Goal: Book appointment/travel/reservation

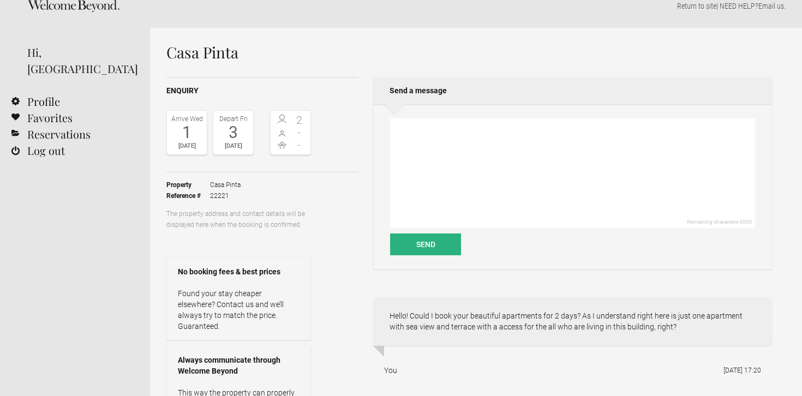
scroll to position [5, 0]
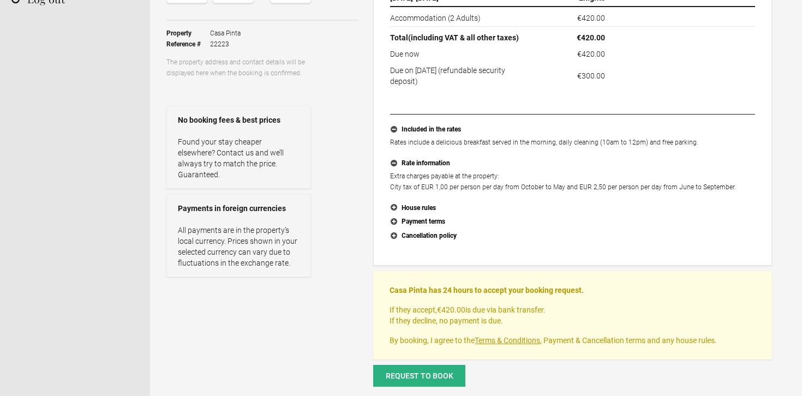
scroll to position [232, 0]
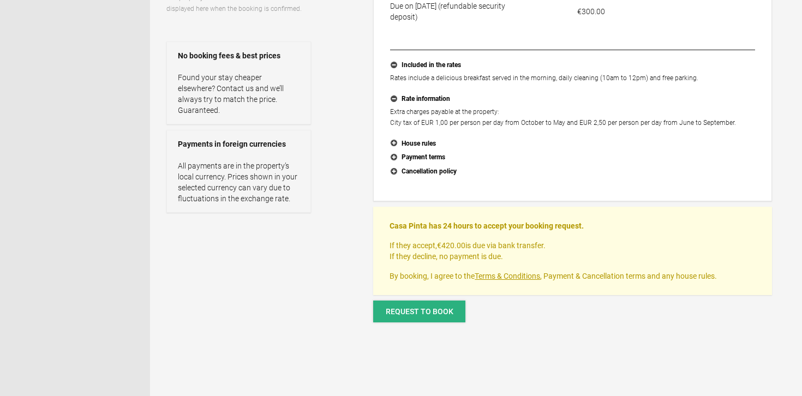
click at [432, 313] on span "Request to book" at bounding box center [420, 311] width 68 height 9
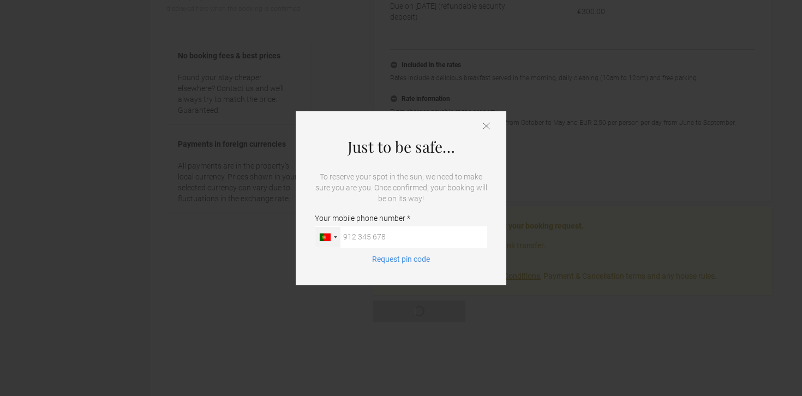
click at [326, 238] on div at bounding box center [325, 238] width 11 height 8
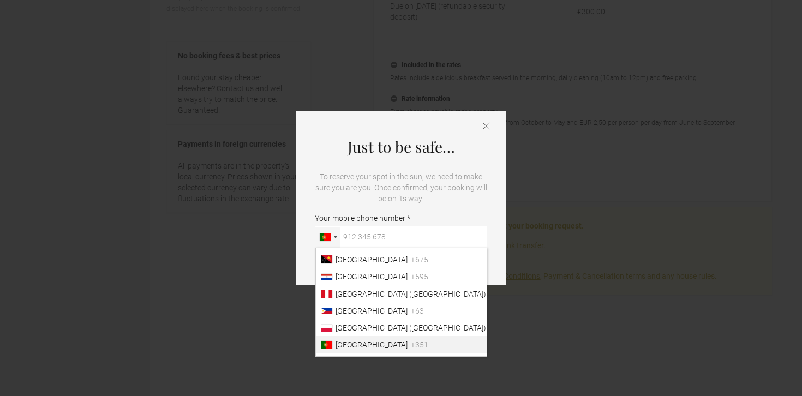
scroll to position [2985, 0]
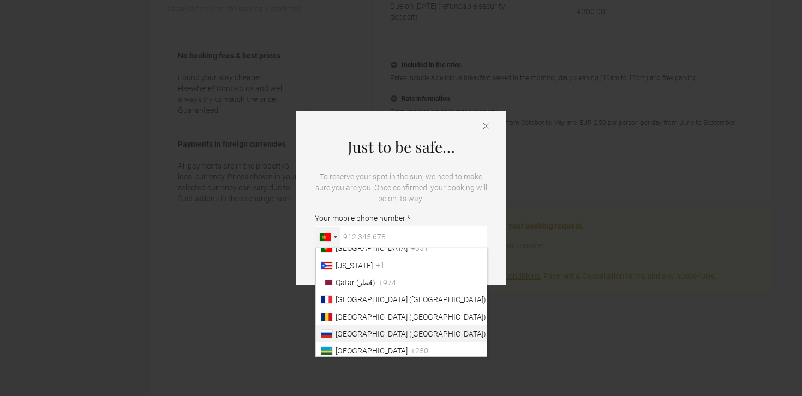
click at [349, 338] on span "[GEOGRAPHIC_DATA] ([GEOGRAPHIC_DATA])" at bounding box center [411, 334] width 151 height 9
click at [349, 248] on input "Your mobile phone number [GEOGRAPHIC_DATA] ([GEOGRAPHIC_DATA]) +49 [GEOGRAPHIC_…" at bounding box center [401, 237] width 172 height 22
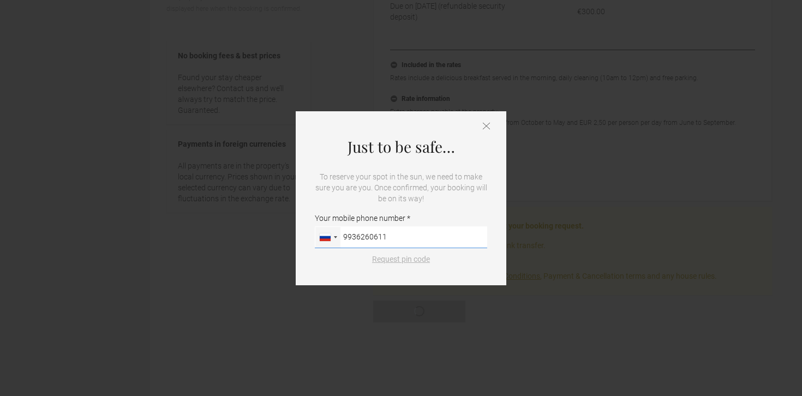
type input "9936260611"
click at [404, 262] on button "Request pin code" at bounding box center [401, 259] width 71 height 11
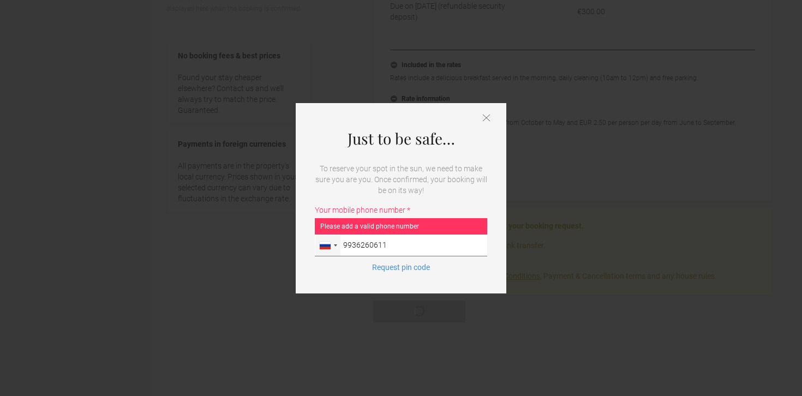
click at [484, 116] on icon at bounding box center [486, 118] width 7 height 7
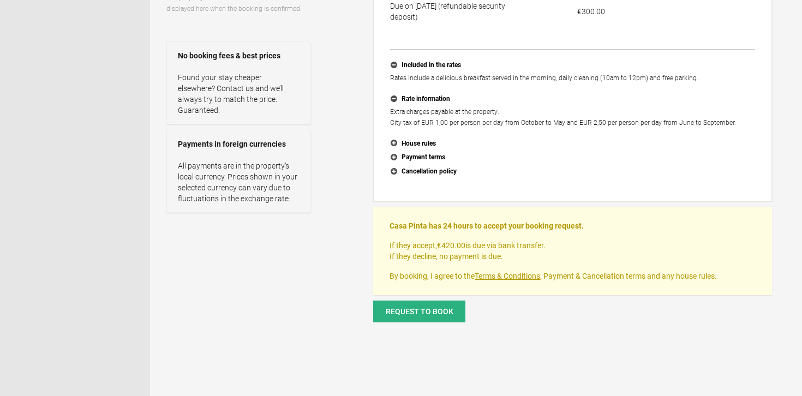
scroll to position [0, 0]
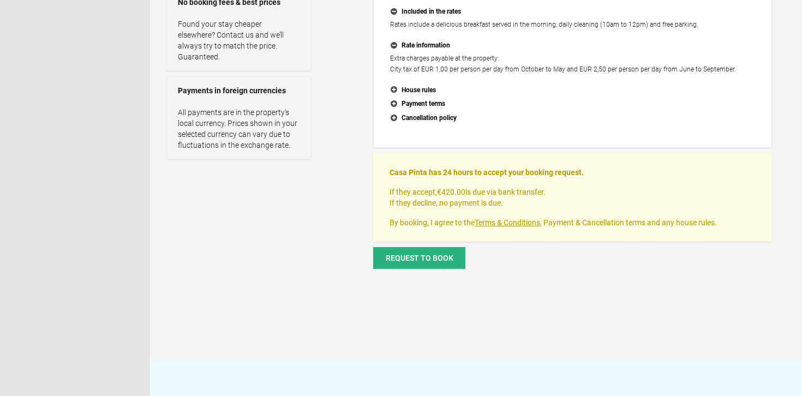
scroll to position [287, 0]
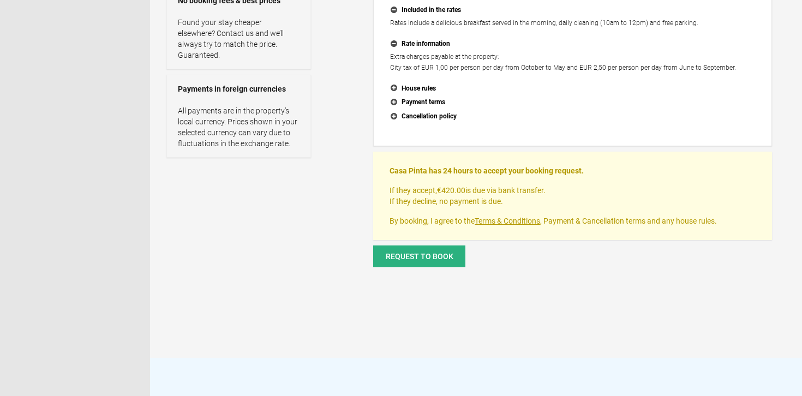
click at [430, 269] on div "Request to book" at bounding box center [419, 261] width 92 height 31
click at [429, 252] on span "Request to book" at bounding box center [420, 256] width 68 height 9
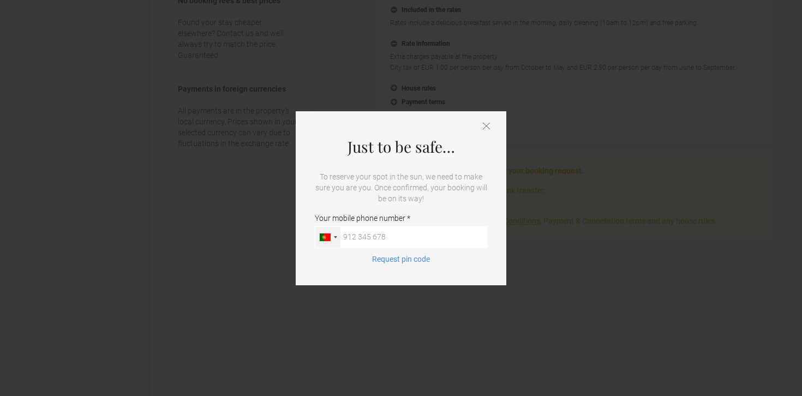
click at [328, 238] on div at bounding box center [325, 238] width 11 height 8
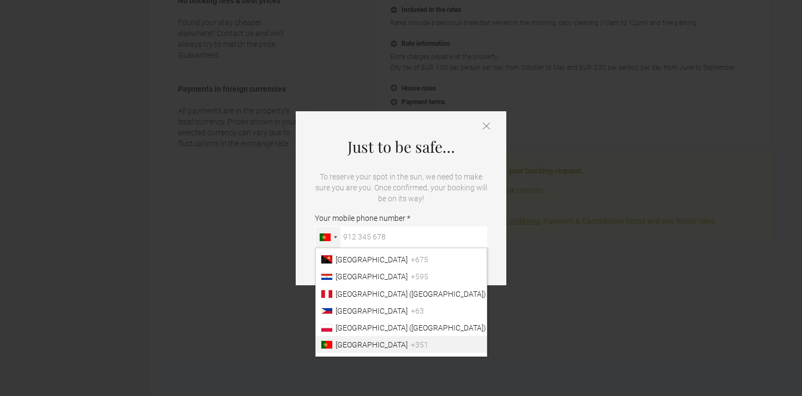
scroll to position [2985, 0]
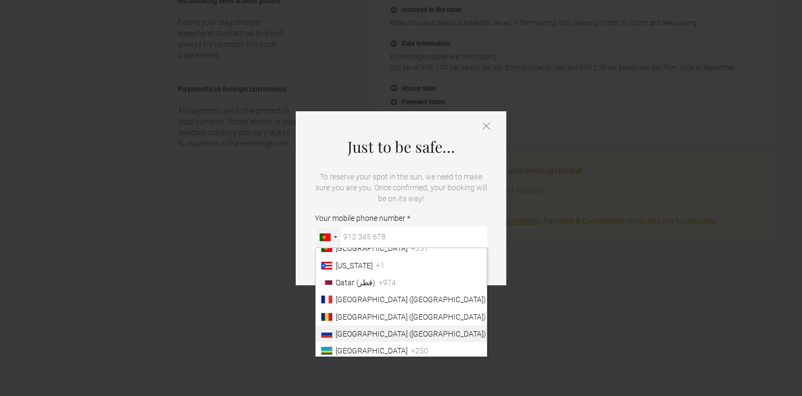
click at [348, 332] on span "[GEOGRAPHIC_DATA] ([GEOGRAPHIC_DATA])" at bounding box center [411, 334] width 151 height 9
click at [348, 248] on input "Your mobile phone number [GEOGRAPHIC_DATA] ([GEOGRAPHIC_DATA]) +49 [GEOGRAPHIC_…" at bounding box center [401, 237] width 172 height 22
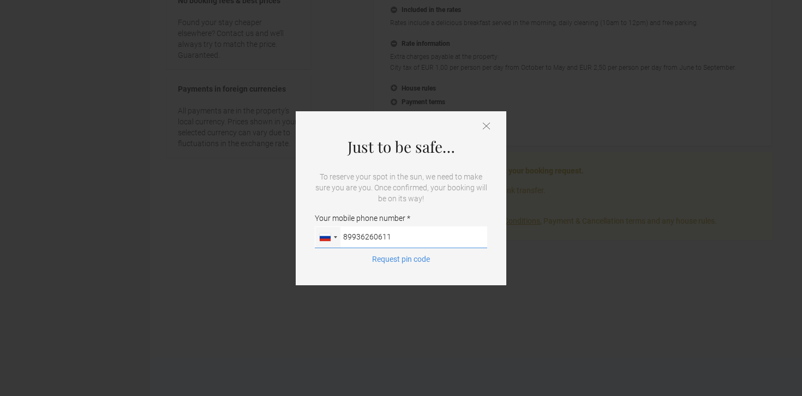
click at [348, 235] on input "89936260611" at bounding box center [401, 237] width 172 height 22
type input "+79936260611"
click at [408, 259] on button "Request pin code" at bounding box center [401, 259] width 71 height 11
